Goal: Task Accomplishment & Management: Use online tool/utility

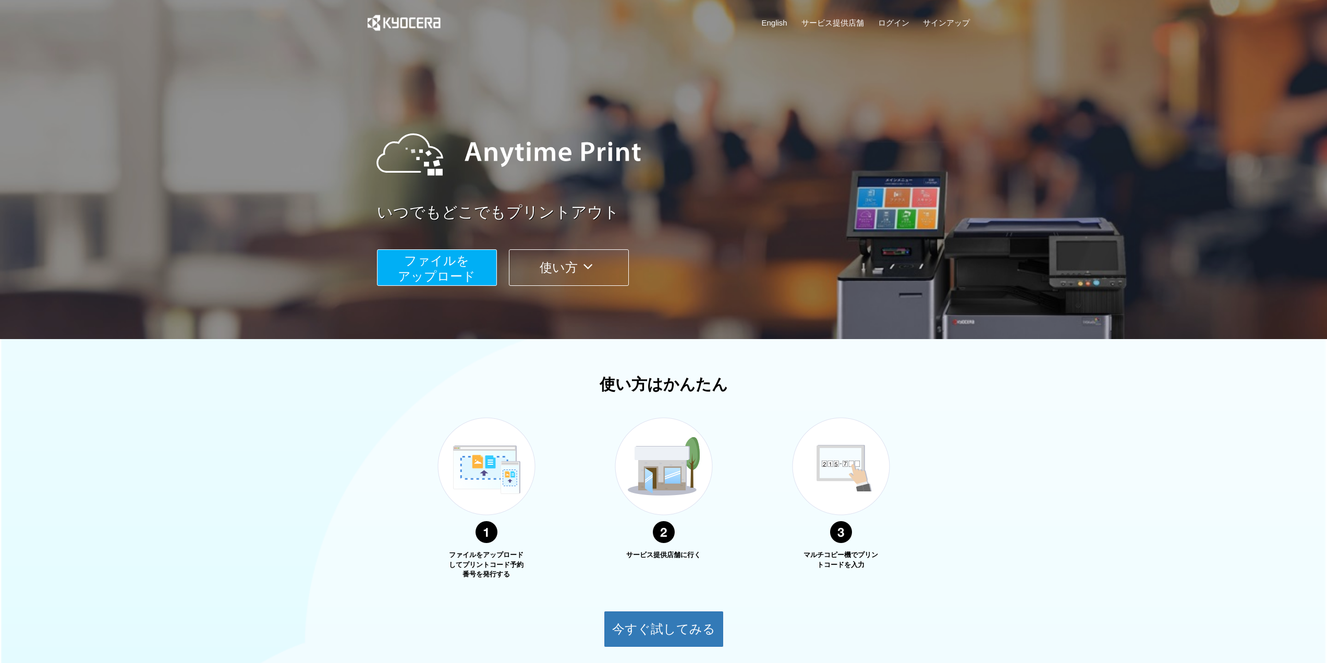
click at [406, 269] on span "ファイルを ​​アップロード" at bounding box center [437, 268] width 78 height 30
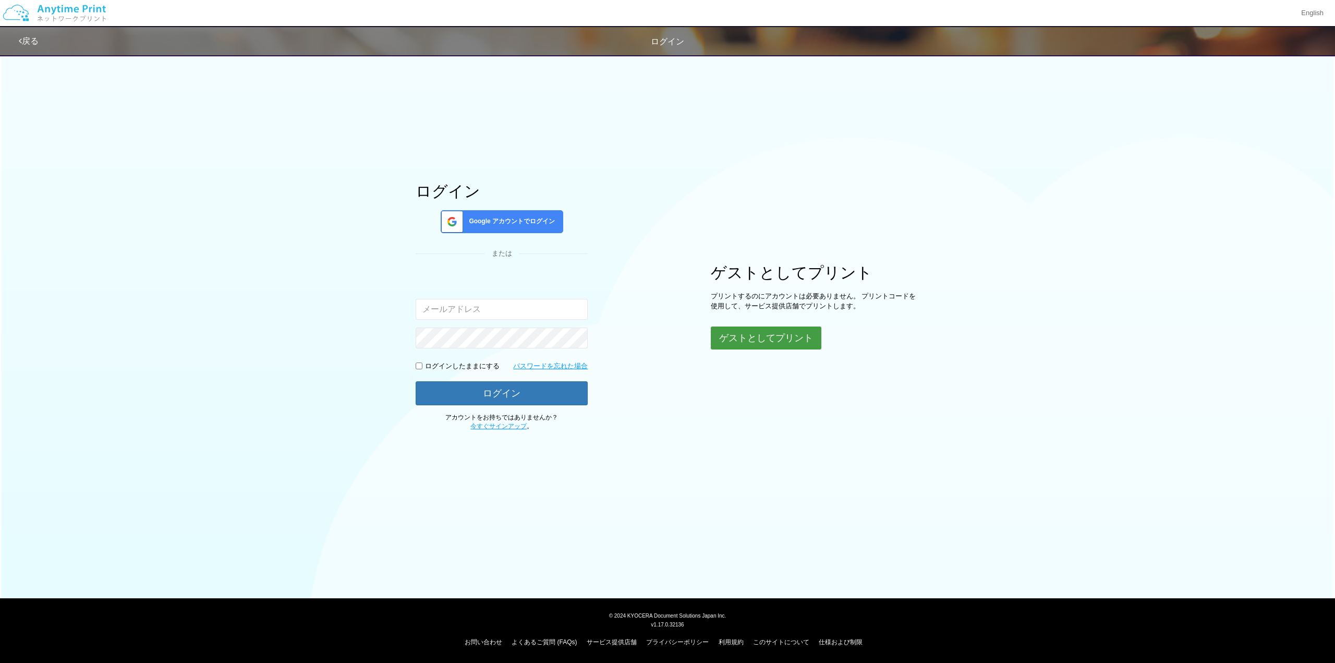
click at [738, 330] on button "ゲストとしてプリント" at bounding box center [766, 337] width 111 height 23
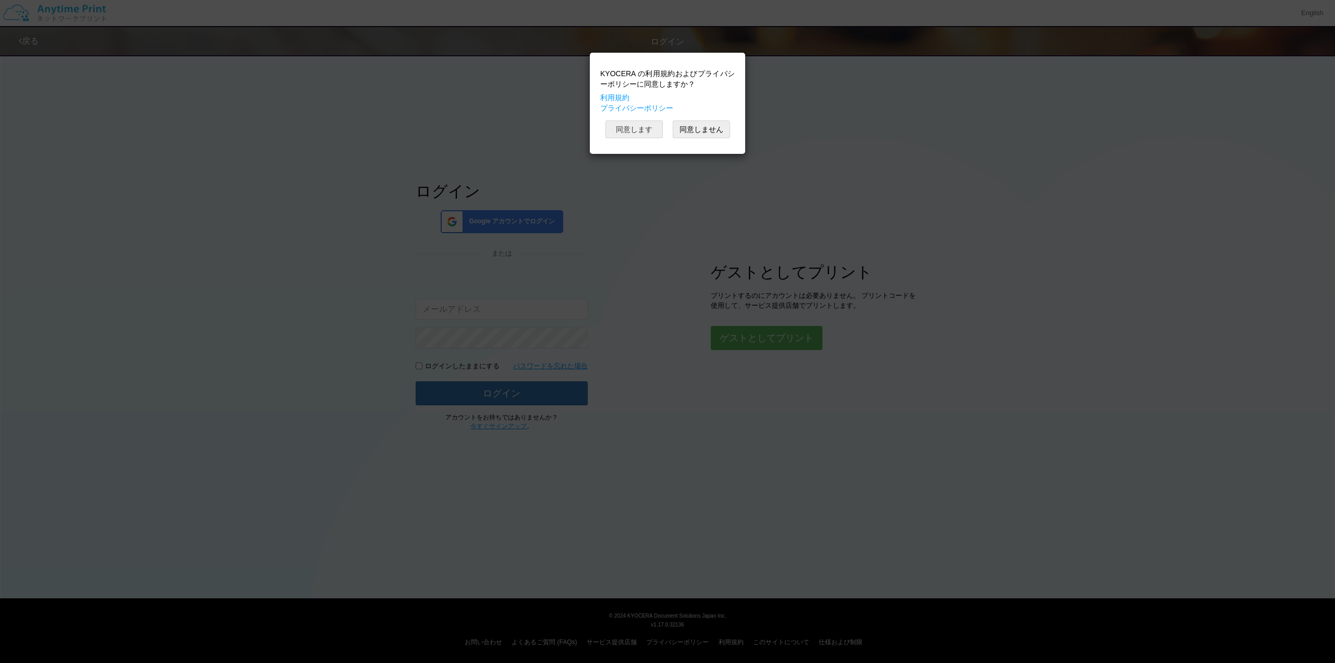
click at [635, 135] on button "同意します" at bounding box center [633, 129] width 57 height 18
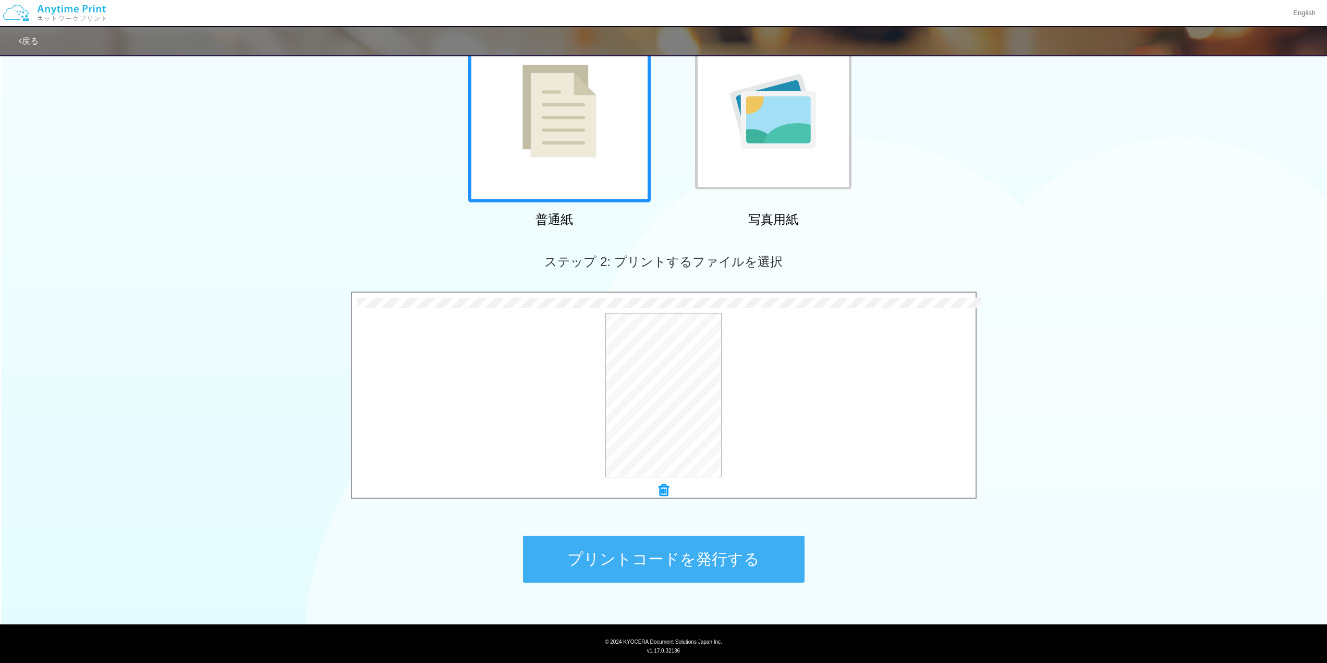
scroll to position [130, 0]
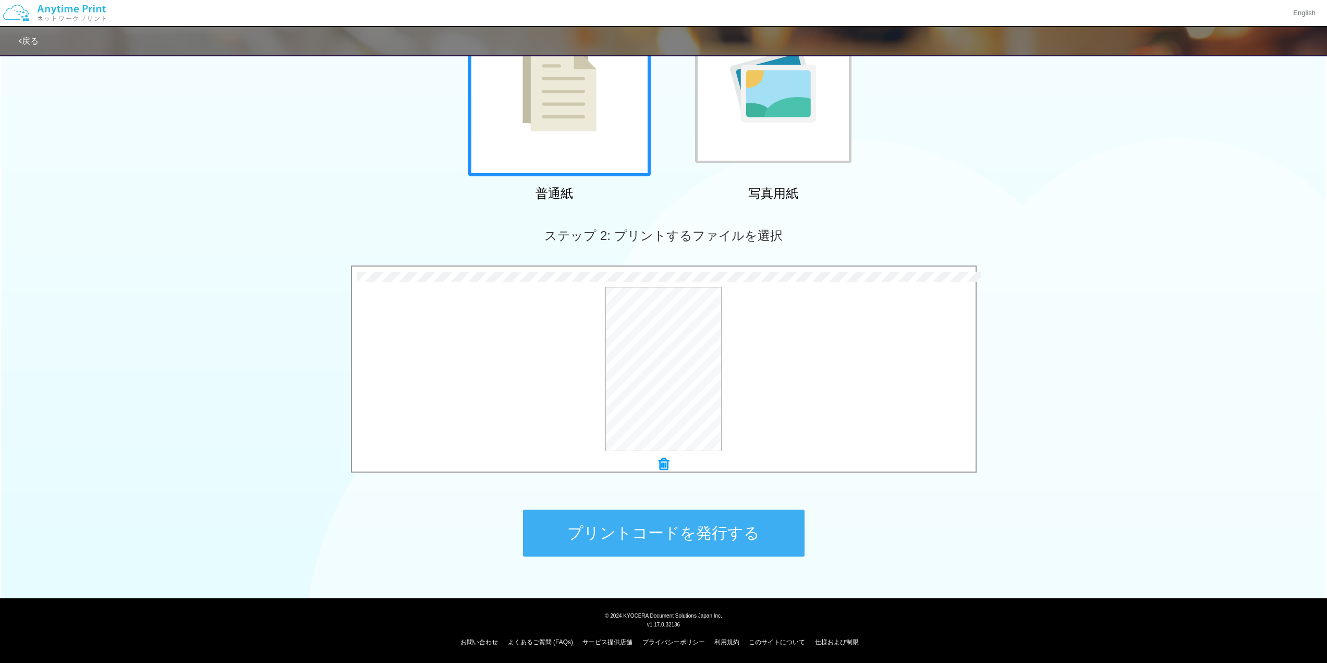
drag, startPoint x: 631, startPoint y: 562, endPoint x: 631, endPoint y: 550, distance: 11.5
click at [630, 562] on div "プリントコードを発行する" at bounding box center [663, 532] width 313 height 109
click at [631, 546] on button "プリントコードを発行する" at bounding box center [664, 532] width 282 height 47
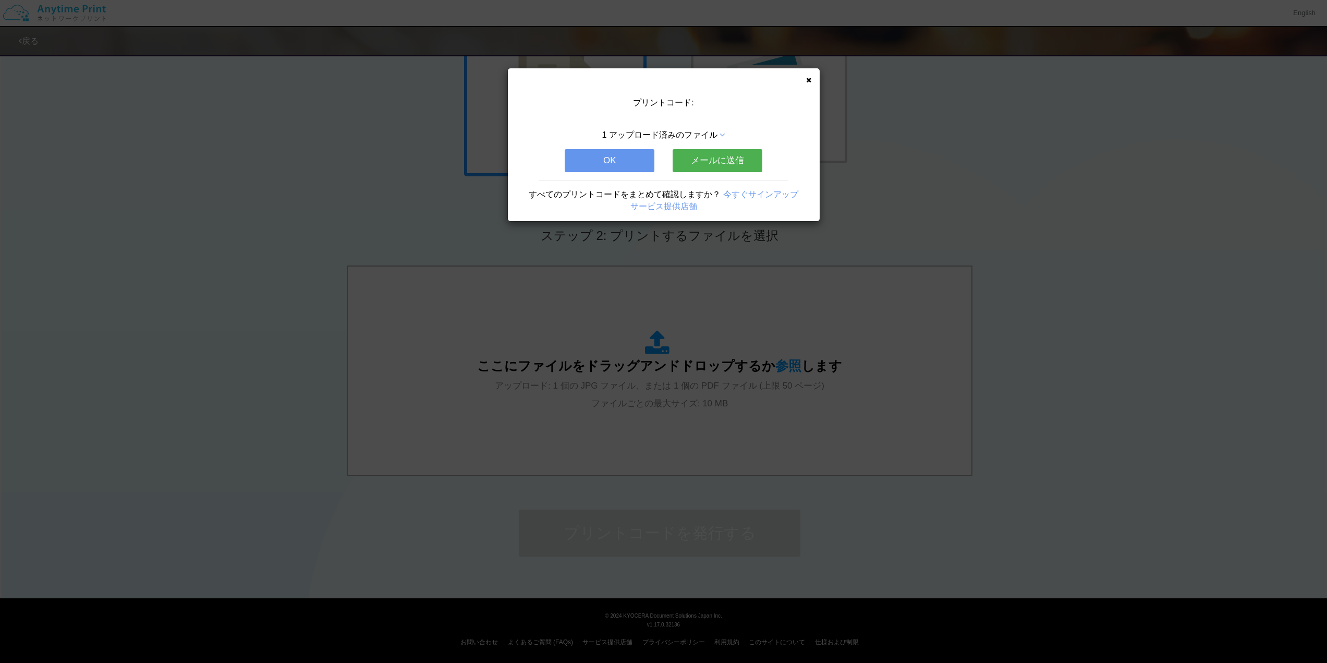
scroll to position [0, 0]
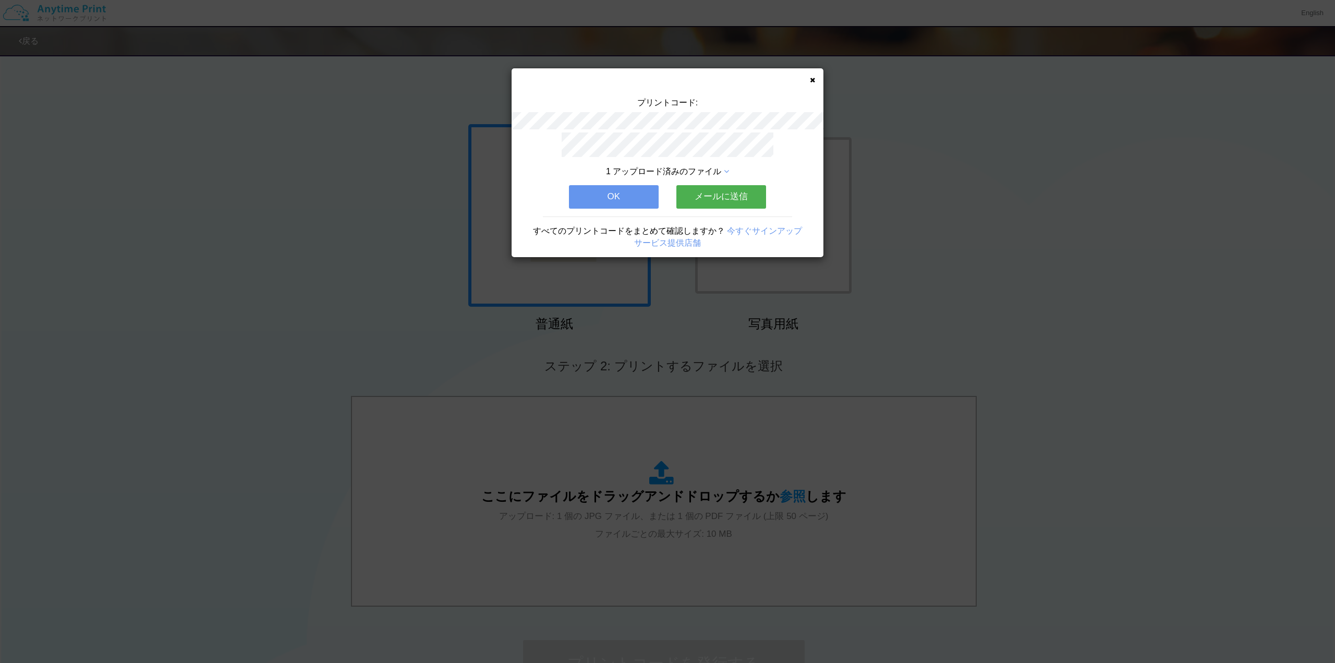
click at [707, 189] on button "メールに送信" at bounding box center [721, 196] width 90 height 23
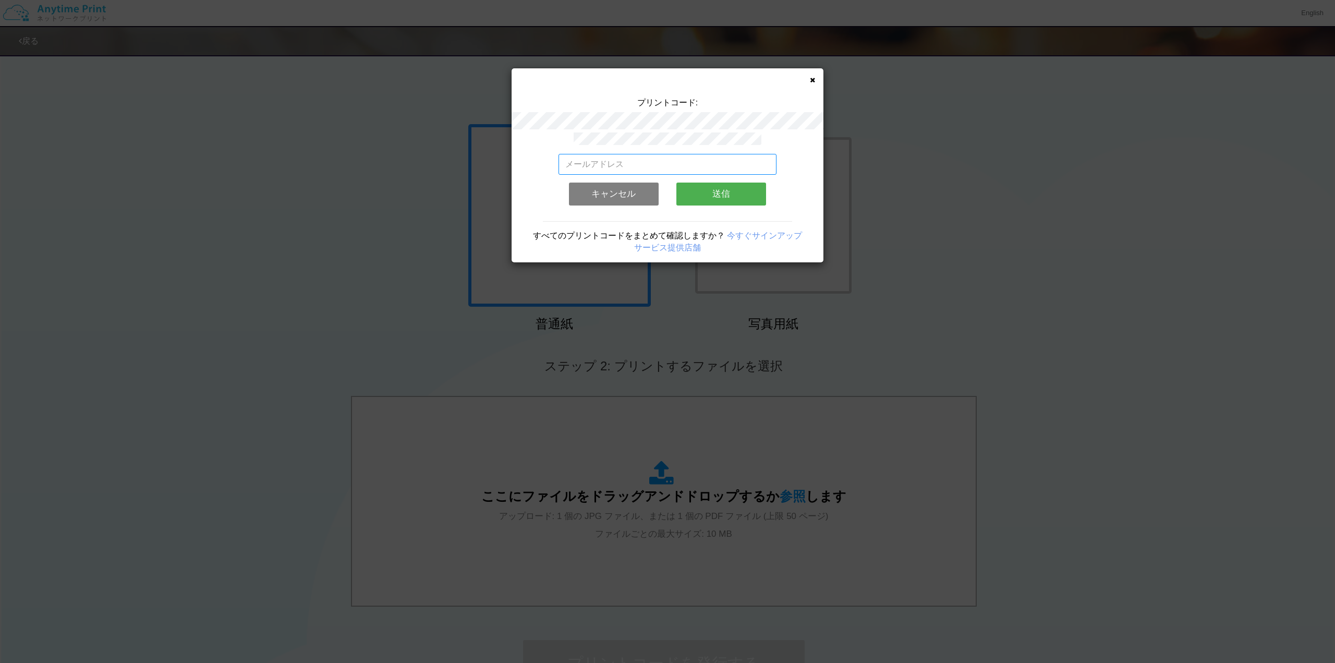
click at [695, 161] on input "email" at bounding box center [667, 164] width 218 height 21
type input "[EMAIL_ADDRESS][DOMAIN_NAME]"
click at [720, 189] on button "送信" at bounding box center [721, 193] width 90 height 23
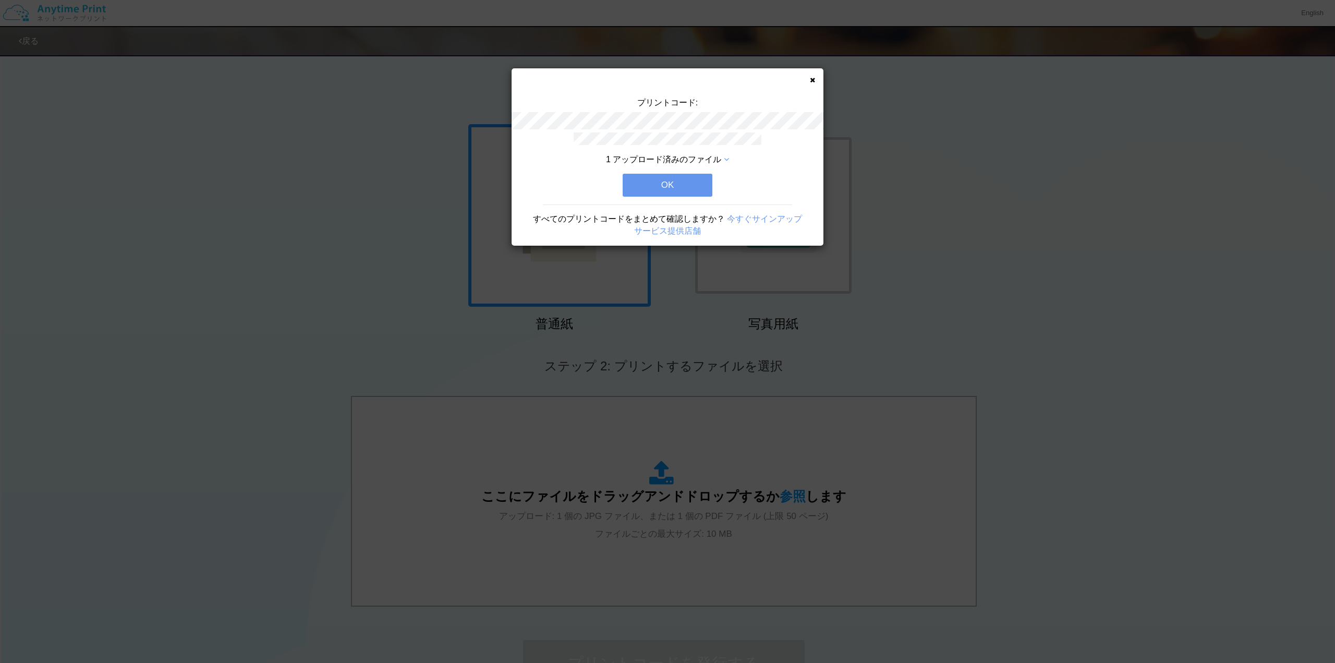
click at [673, 179] on button "OK" at bounding box center [668, 185] width 90 height 23
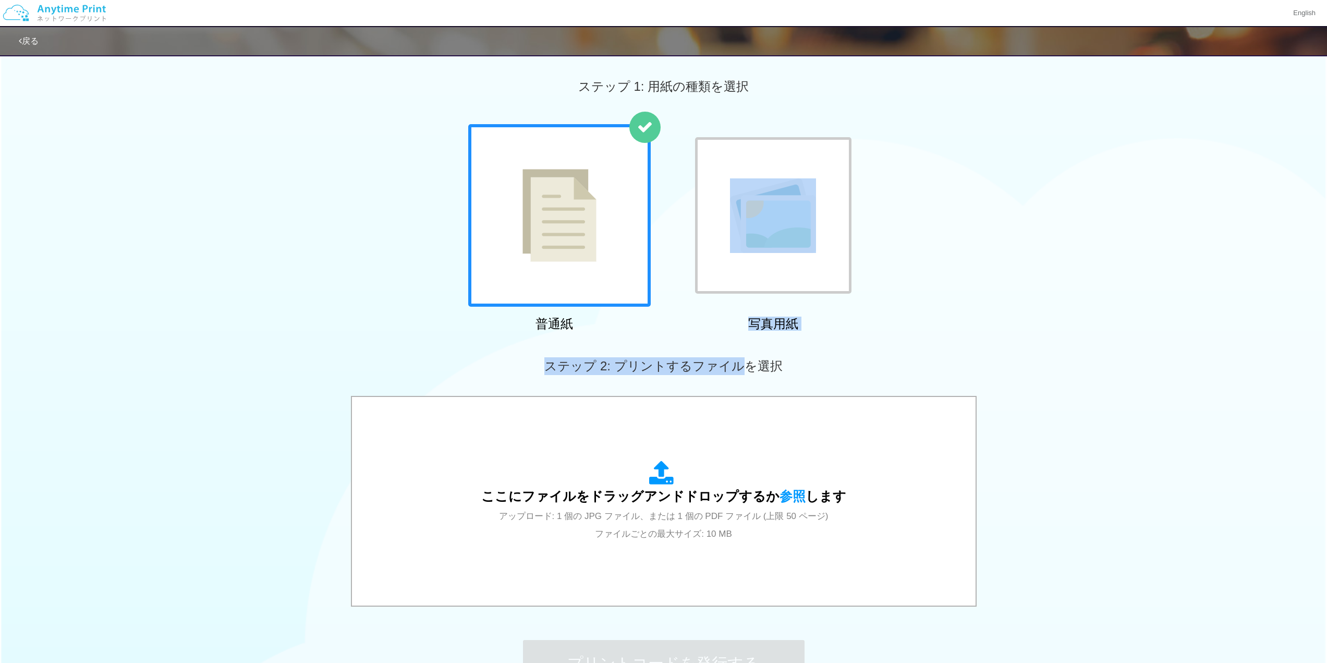
drag, startPoint x: 783, startPoint y: 263, endPoint x: 746, endPoint y: 337, distance: 83.0
click at [746, 337] on div "ステップ 1: 用紙の種類を選択 普通紙 写真用紙 ステップ 2: プリントするファイルを選択 ここにファイルをドラッグアンドドロップするか 参照 します ア…" at bounding box center [663, 383] width 1327 height 669
